Goal: Navigation & Orientation: Find specific page/section

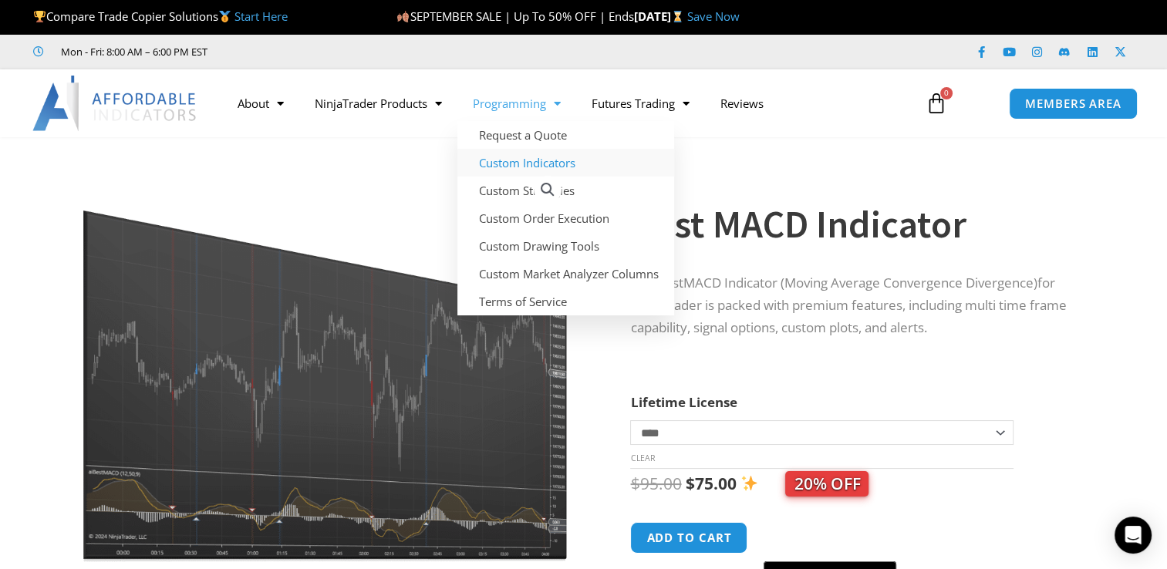
click at [533, 162] on link "Custom Indicators" at bounding box center [565, 163] width 217 height 28
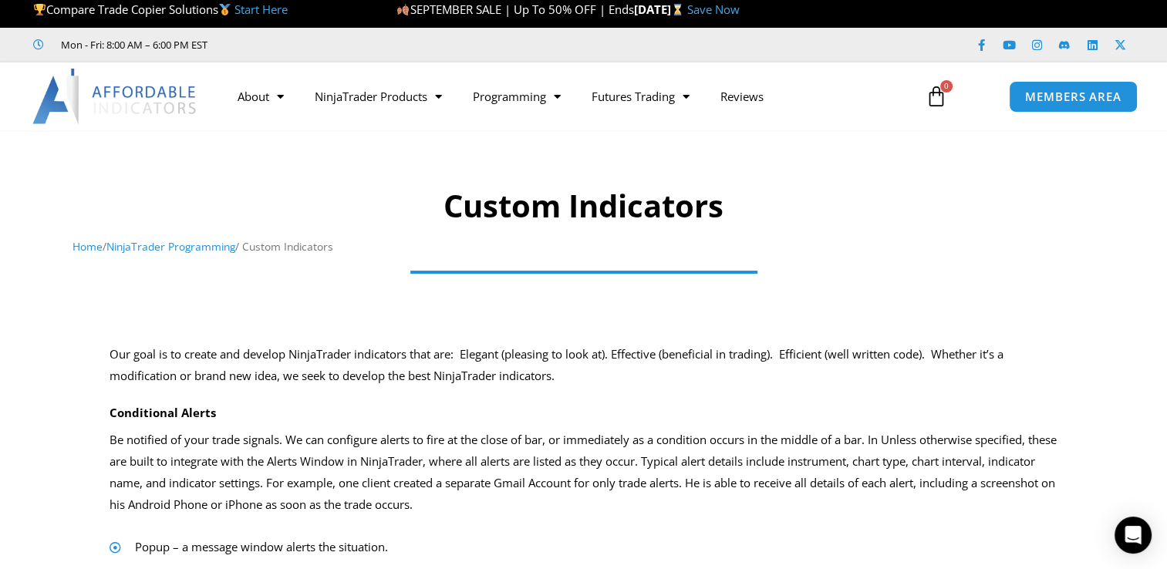
scroll to position [5, 0]
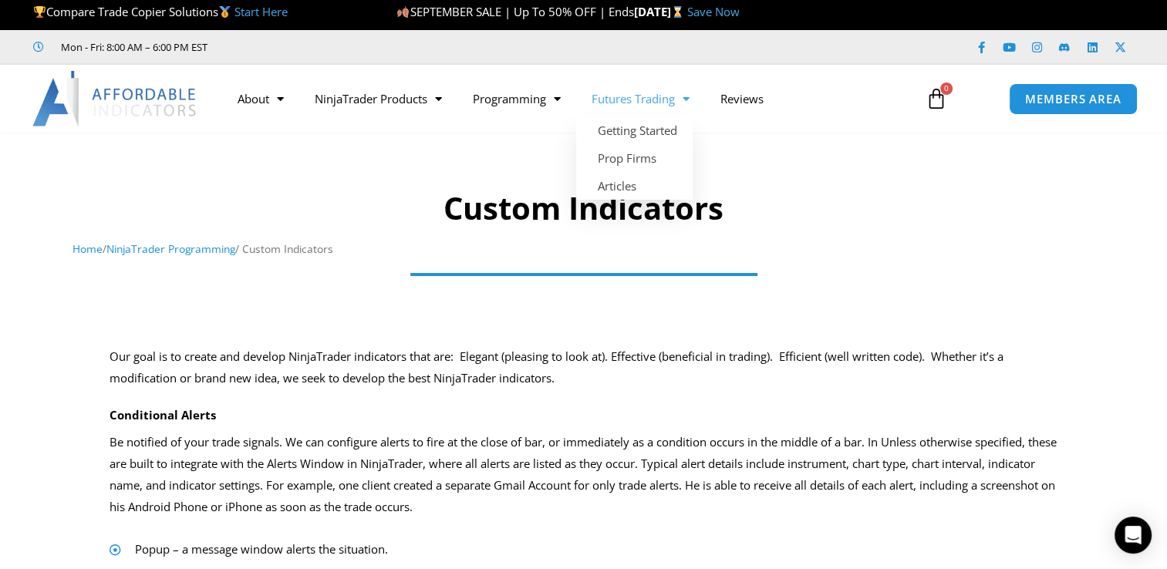
click at [656, 97] on link "Futures Trading" at bounding box center [640, 98] width 129 height 35
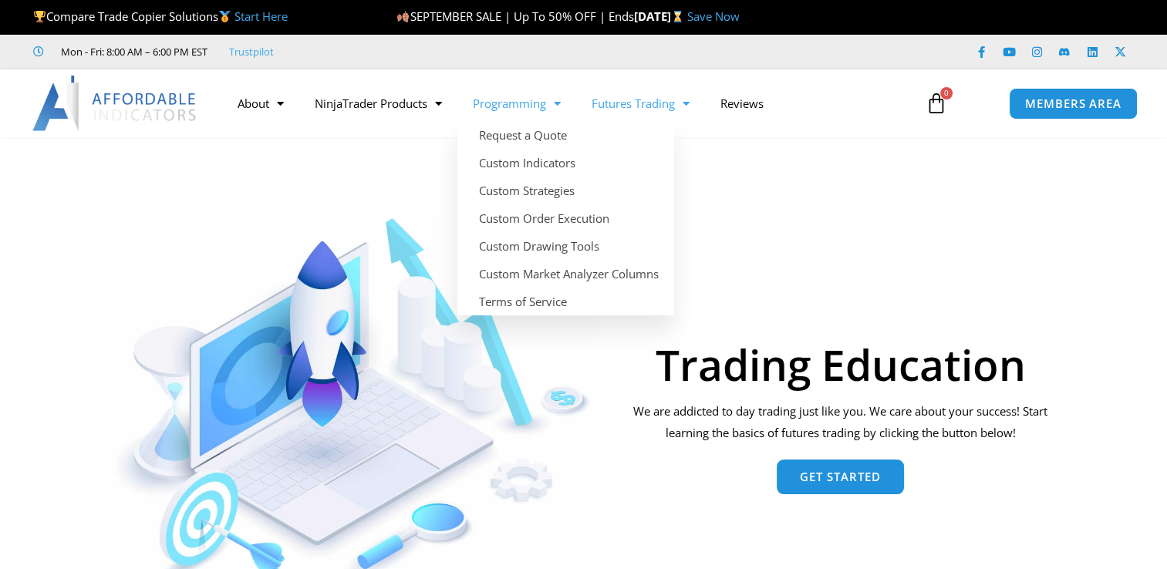
click at [531, 103] on link "Programming" at bounding box center [516, 103] width 119 height 35
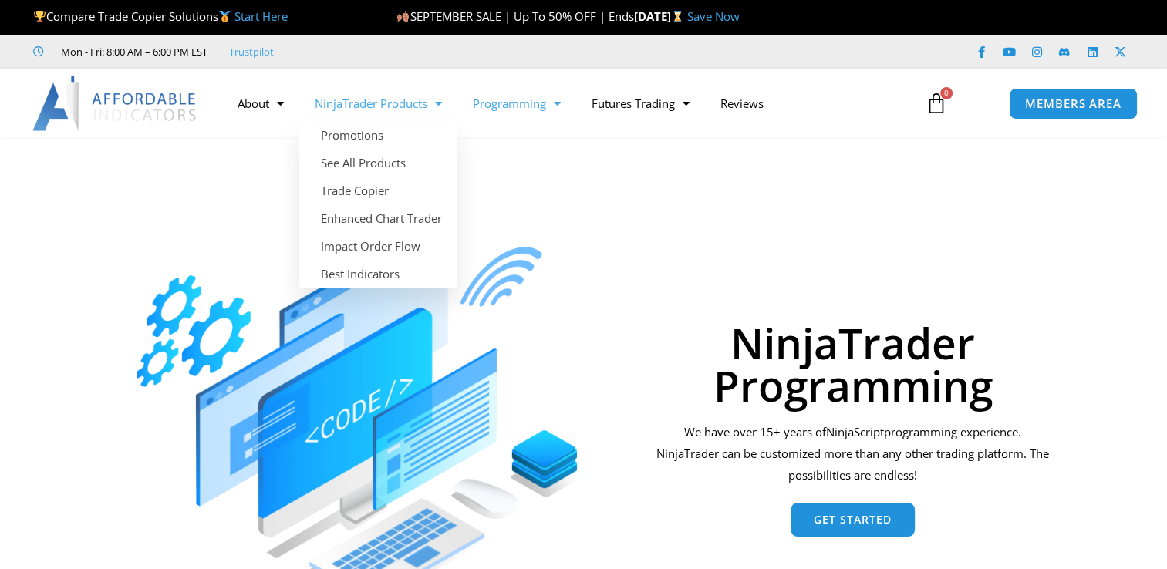
click at [429, 102] on link "NinjaTrader Products" at bounding box center [378, 103] width 158 height 35
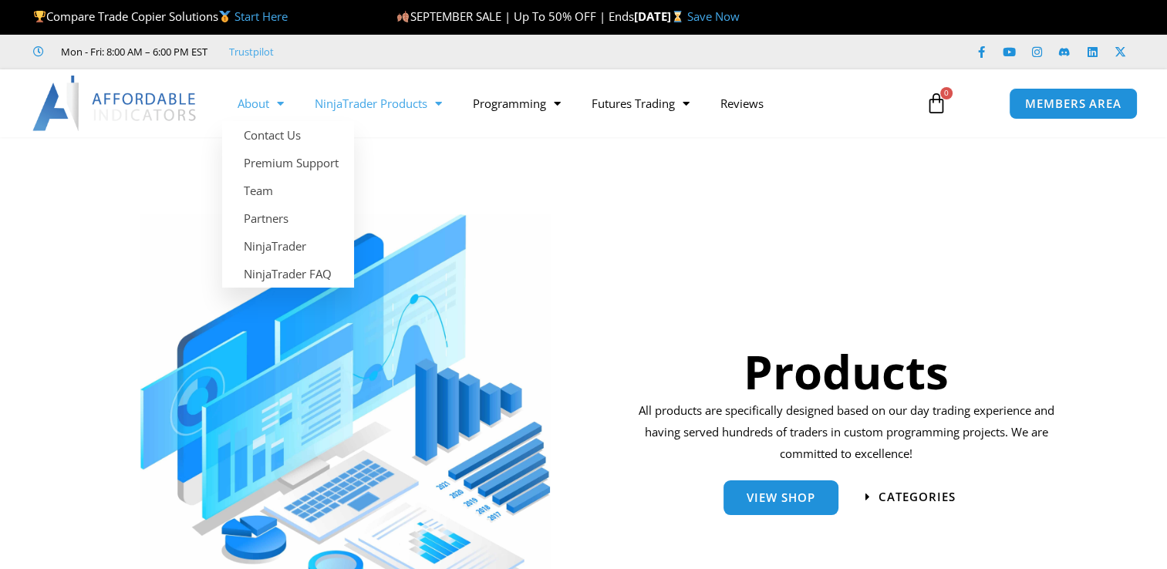
click at [261, 106] on link "About" at bounding box center [260, 103] width 77 height 35
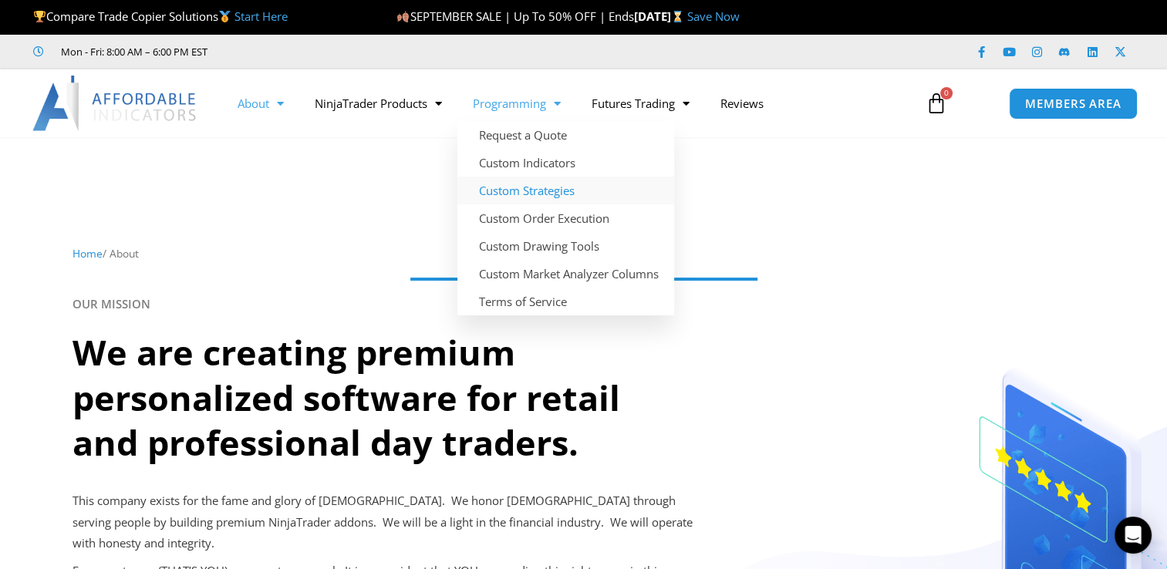
click at [516, 198] on link "Custom Strategies" at bounding box center [565, 191] width 217 height 28
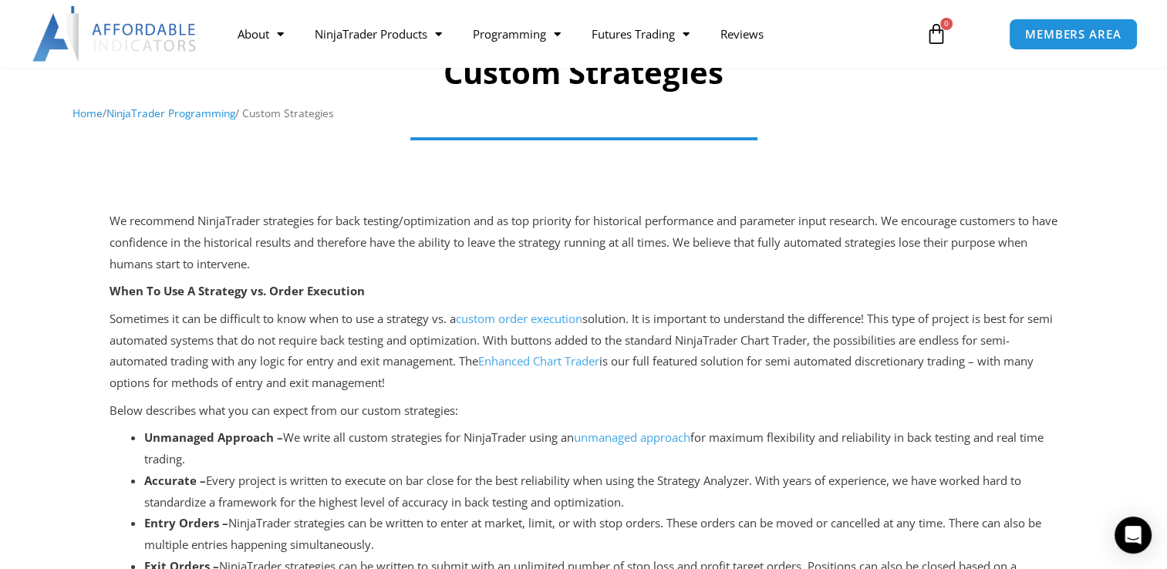
scroll to position [59, 0]
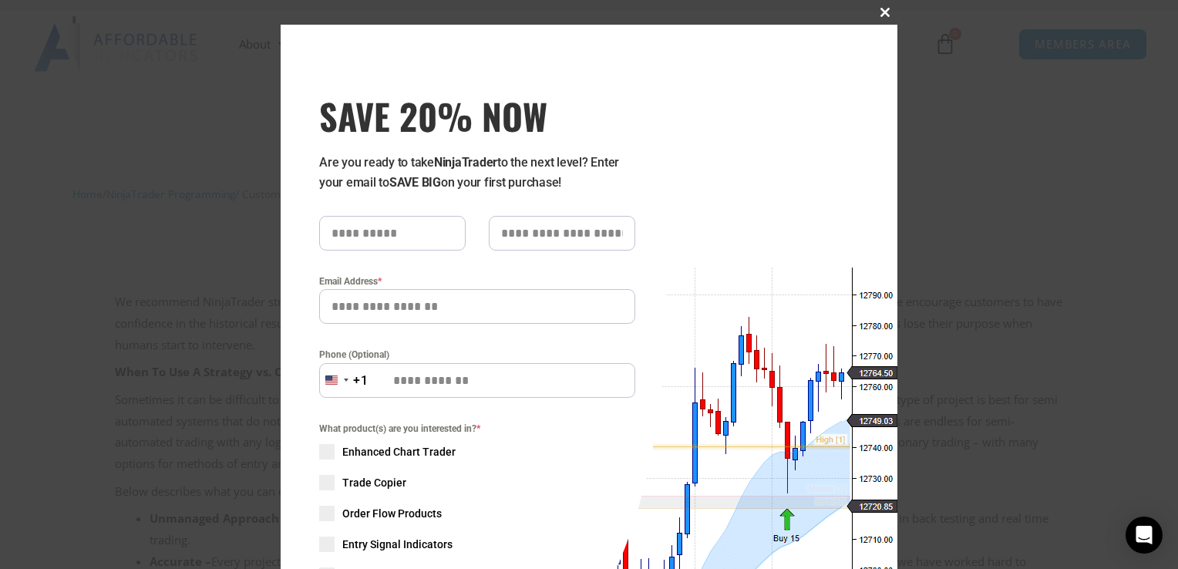
click at [879, 16] on span "SAVE 20% NOW popup" at bounding box center [885, 12] width 25 height 9
